Goal: Information Seeking & Learning: Check status

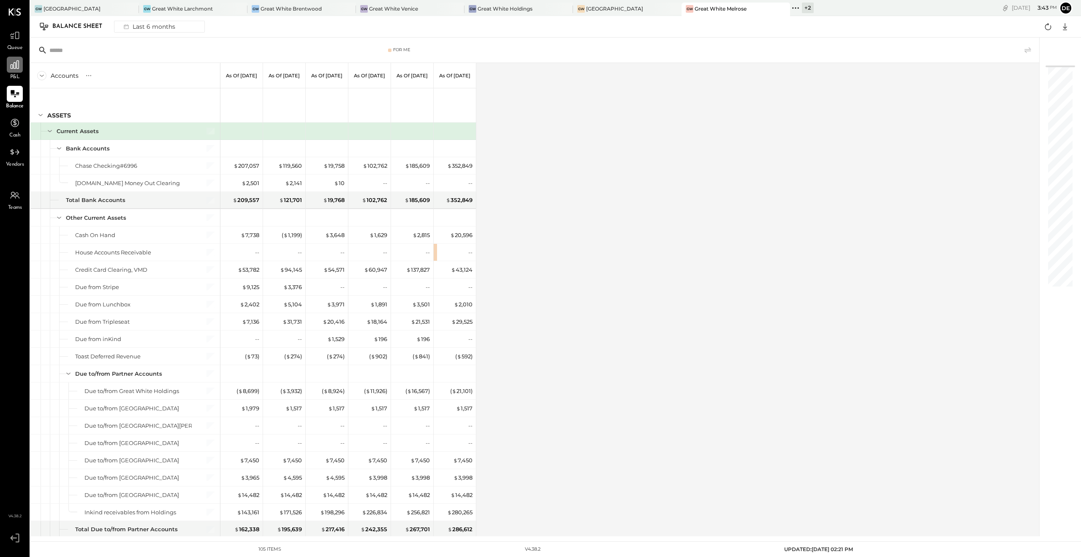
click at [21, 71] on div at bounding box center [15, 65] width 16 height 16
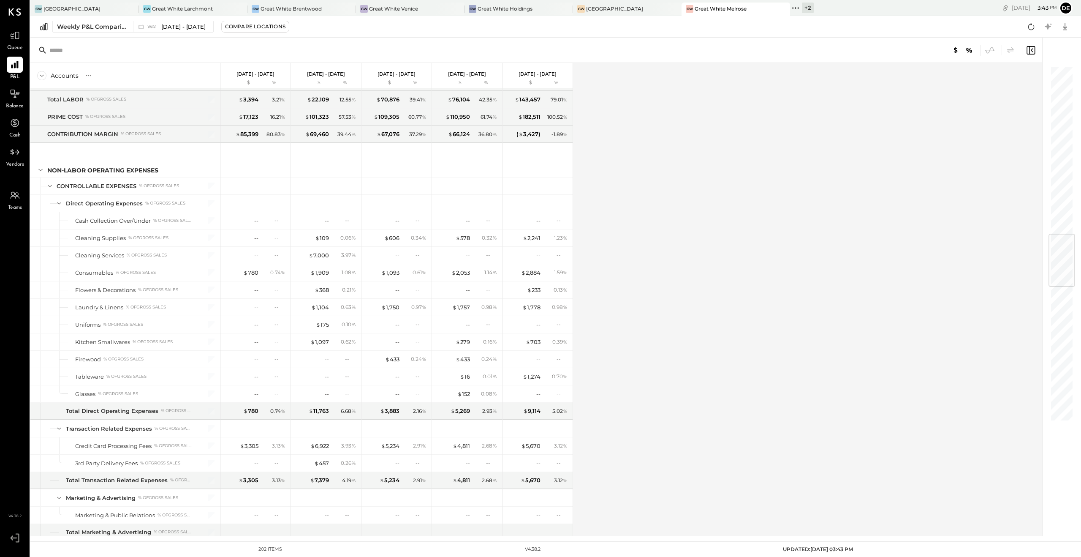
scroll to position [1417, 0]
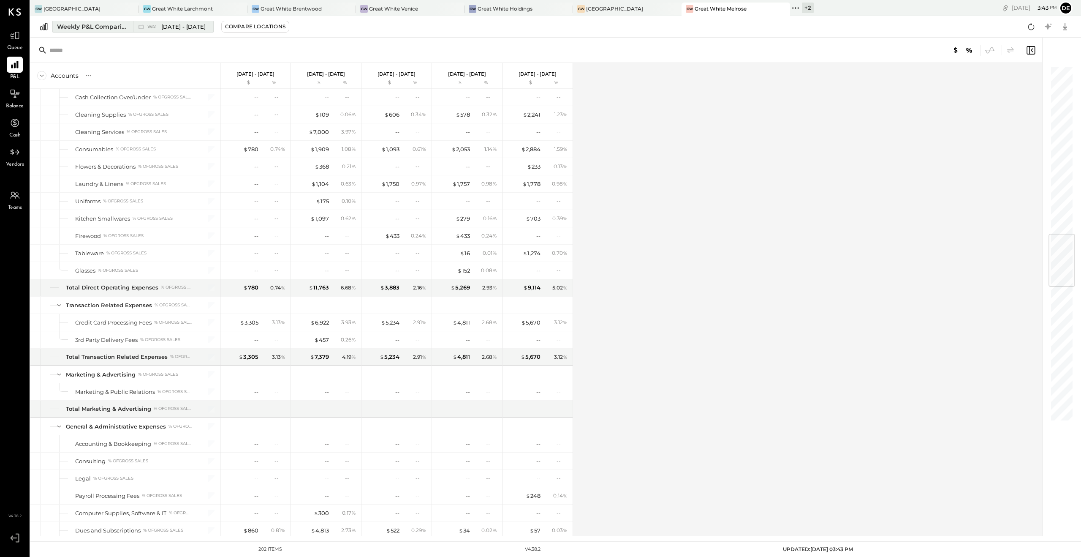
click at [150, 25] on span "W41" at bounding box center [153, 26] width 12 height 5
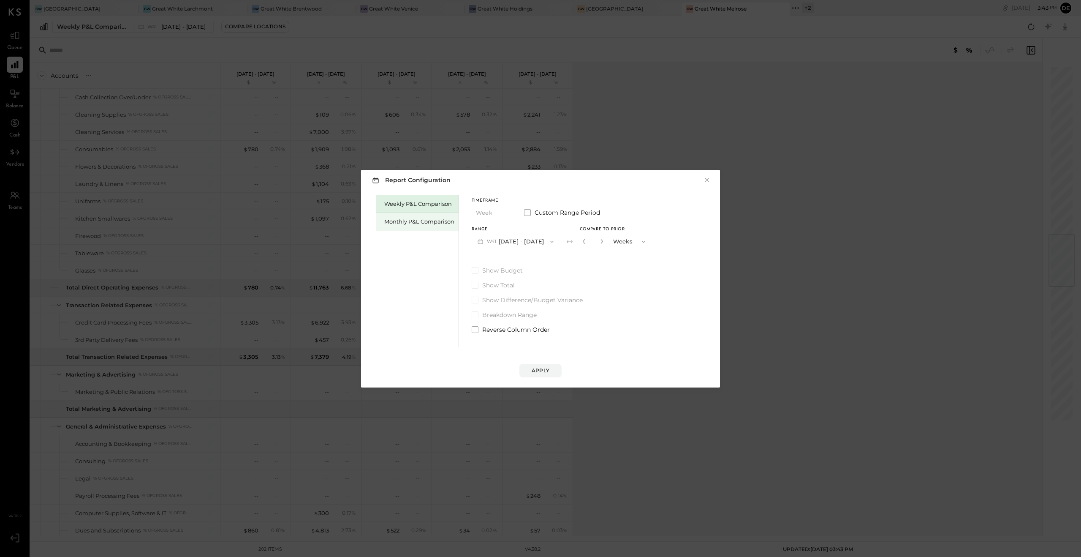
click at [433, 221] on div "Monthly P&L Comparison" at bounding box center [419, 221] width 70 height 8
click at [549, 241] on icon "button" at bounding box center [552, 241] width 7 height 7
click at [519, 261] on span "[DATE] - [DATE]" at bounding box center [513, 259] width 40 height 7
click at [581, 243] on div "Compare" at bounding box center [587, 242] width 27 height 7
click at [541, 234] on button "M09 [DATE] - [DATE]" at bounding box center [516, 242] width 89 height 16
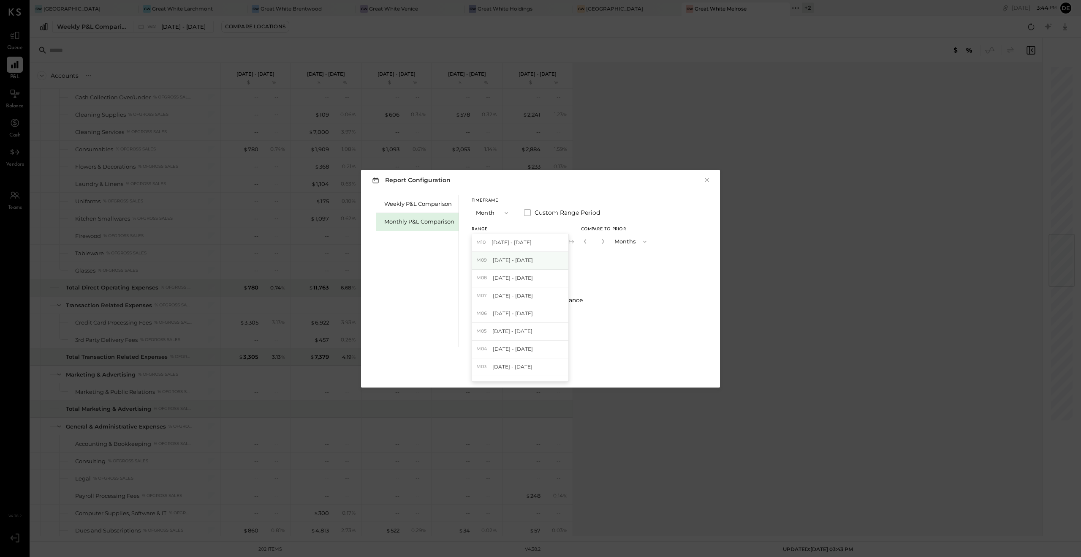
click at [517, 259] on span "[DATE] - [DATE]" at bounding box center [513, 259] width 40 height 7
click at [562, 296] on span "Show Difference/Budget Variance" at bounding box center [532, 300] width 100 height 8
click at [521, 301] on span "Show Difference/Budget Variance" at bounding box center [534, 300] width 105 height 8
click at [544, 379] on div "Report Configuration × Weekly P&L Comparison Monthly P&L Comparison Timeframe M…" at bounding box center [540, 278] width 359 height 217
click at [542, 372] on div "Apply" at bounding box center [541, 370] width 18 height 7
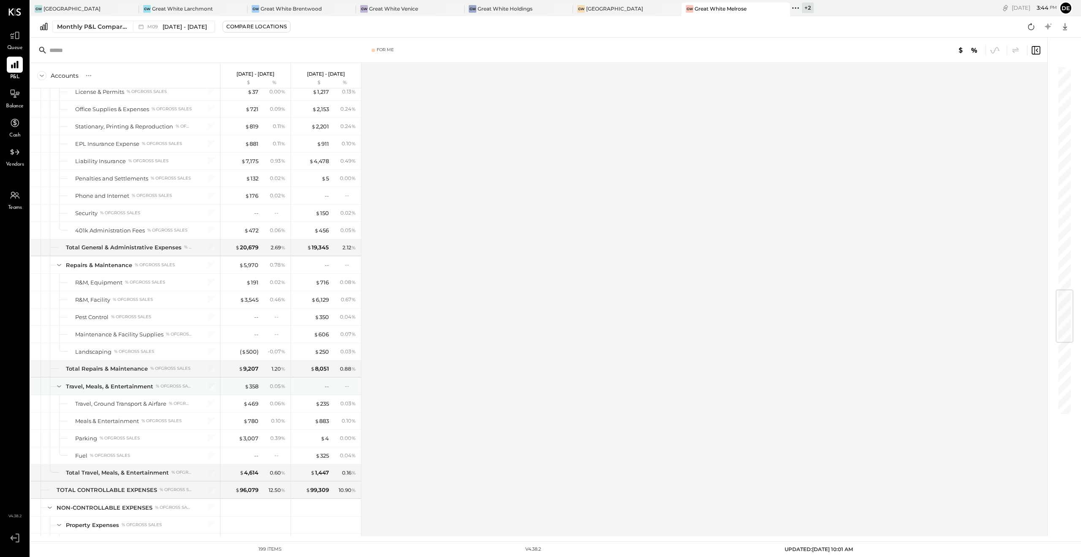
scroll to position [1945, 0]
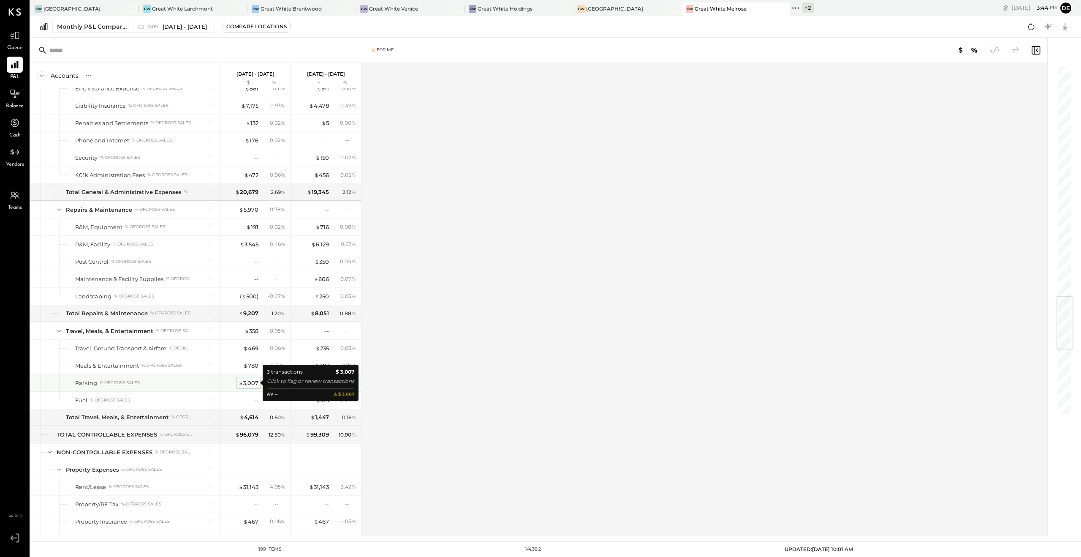
click at [246, 382] on div "$ 3,007" at bounding box center [249, 383] width 20 height 8
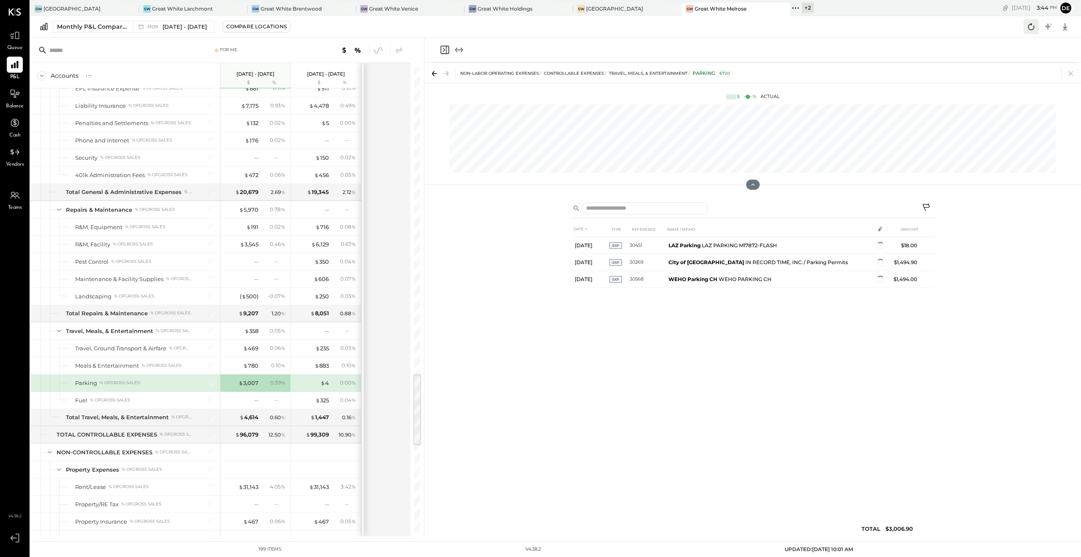
click at [1031, 29] on icon at bounding box center [1031, 26] width 11 height 11
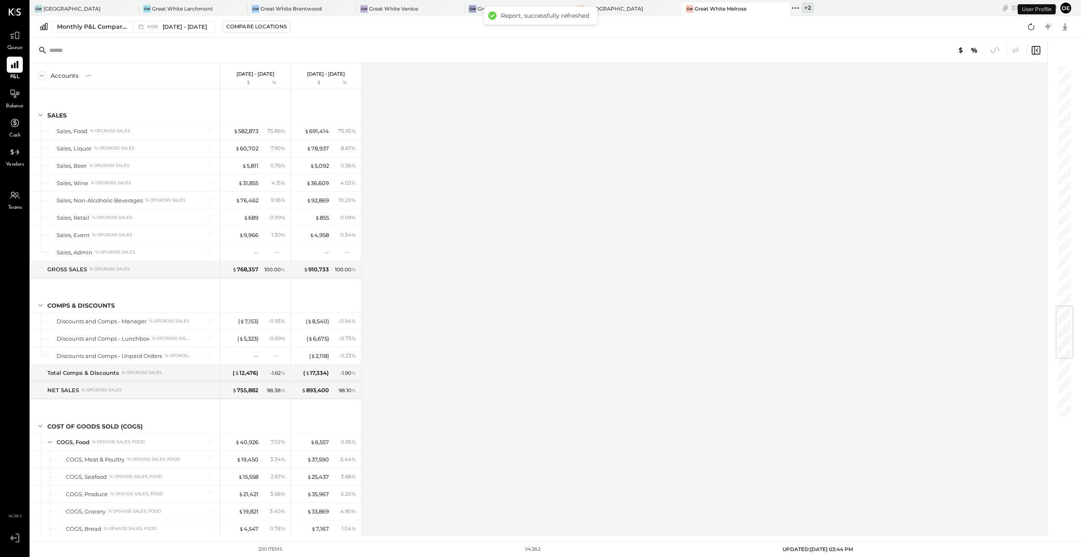
scroll to position [2025, 0]
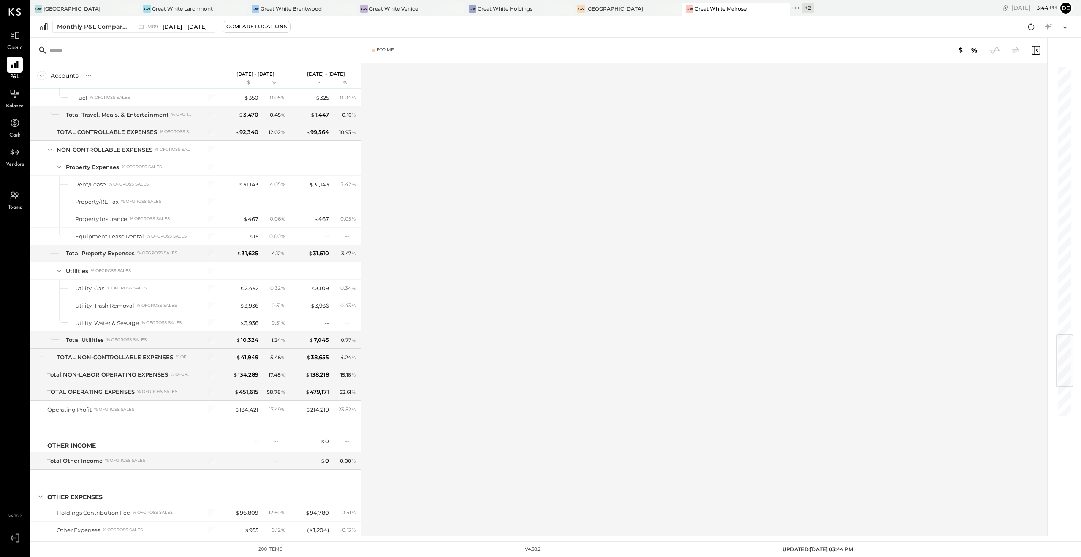
scroll to position [2100, 0]
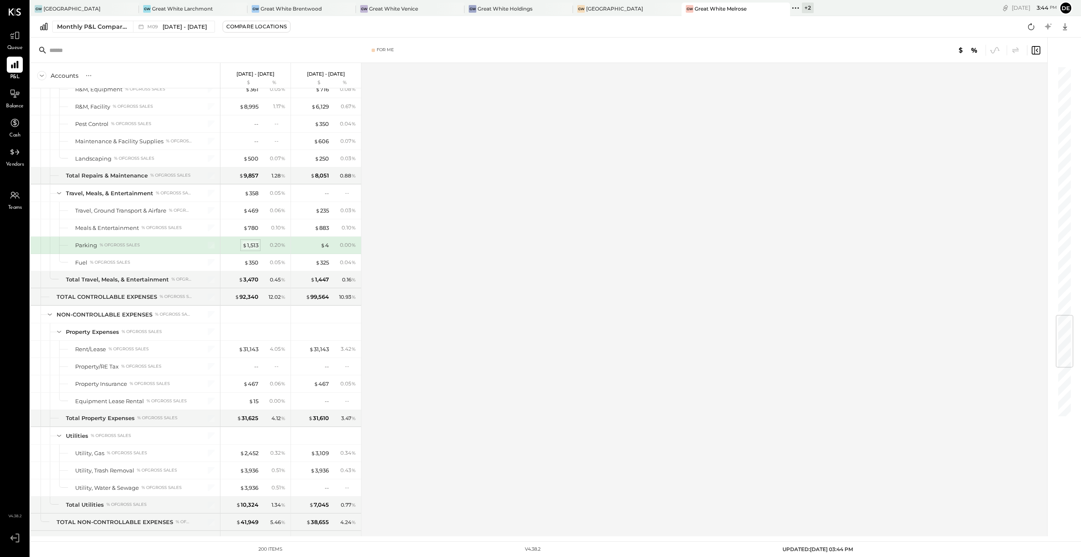
click at [249, 245] on div "$ 1,513" at bounding box center [250, 245] width 16 height 8
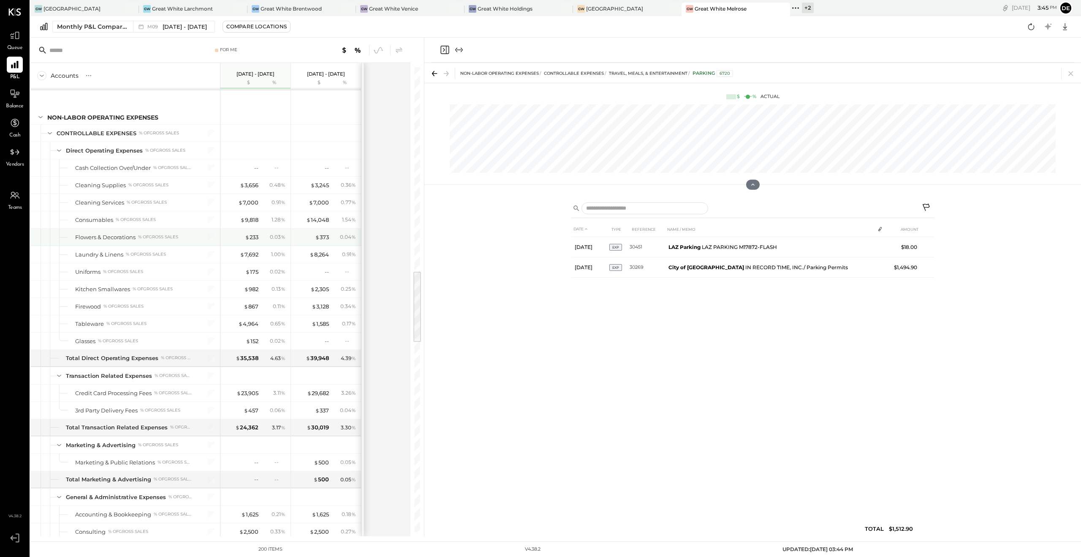
scroll to position [1301, 0]
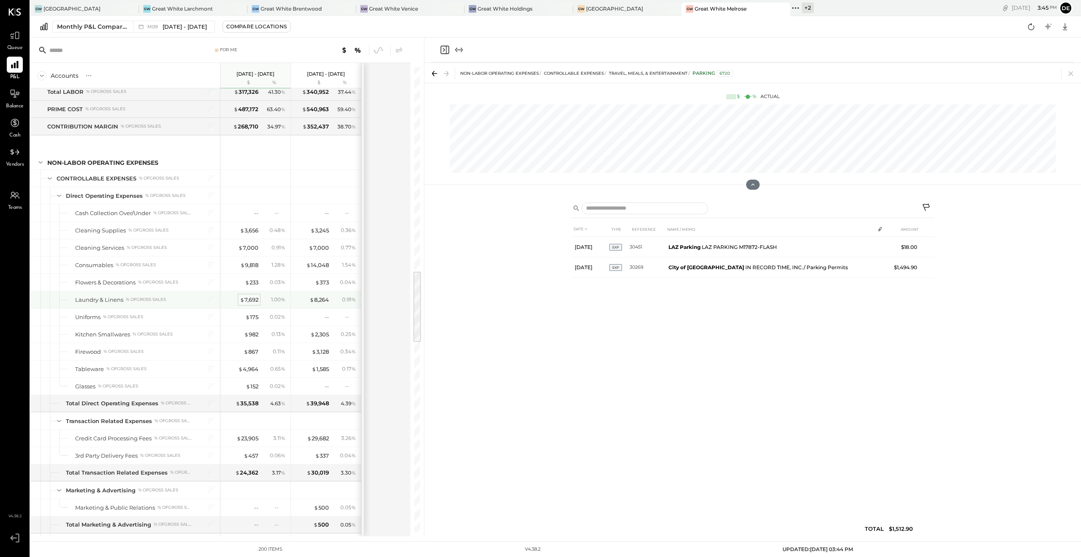
click at [244, 299] on div "$ 7,692" at bounding box center [249, 300] width 19 height 8
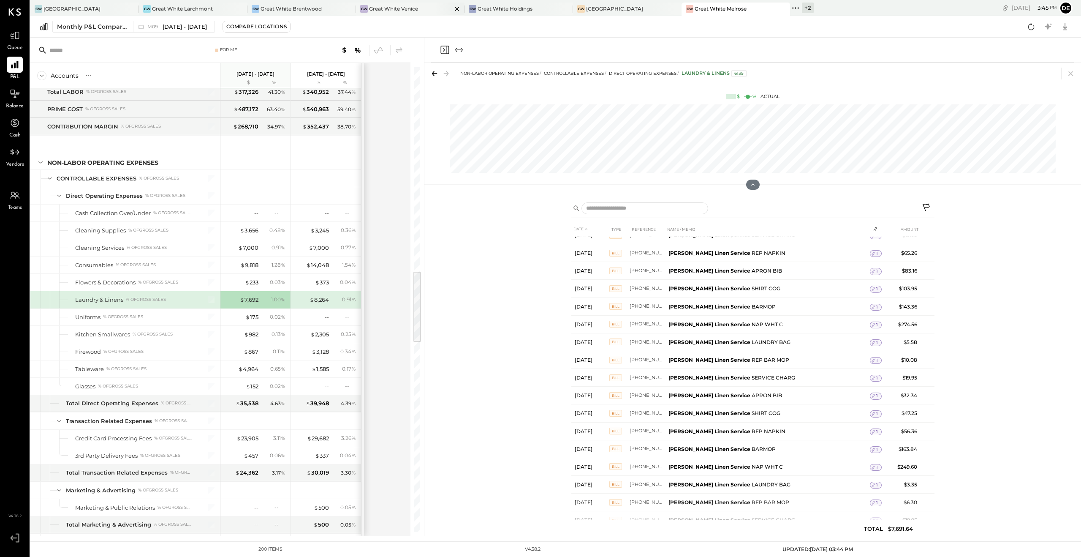
scroll to position [1604, 0]
